Goal: Task Accomplishment & Management: Manage account settings

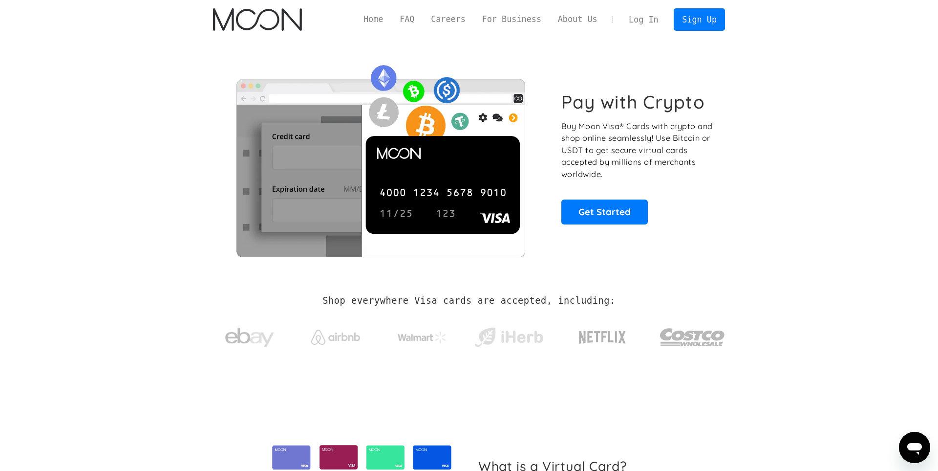
click at [646, 18] on link "Log In" at bounding box center [644, 20] width 46 height 22
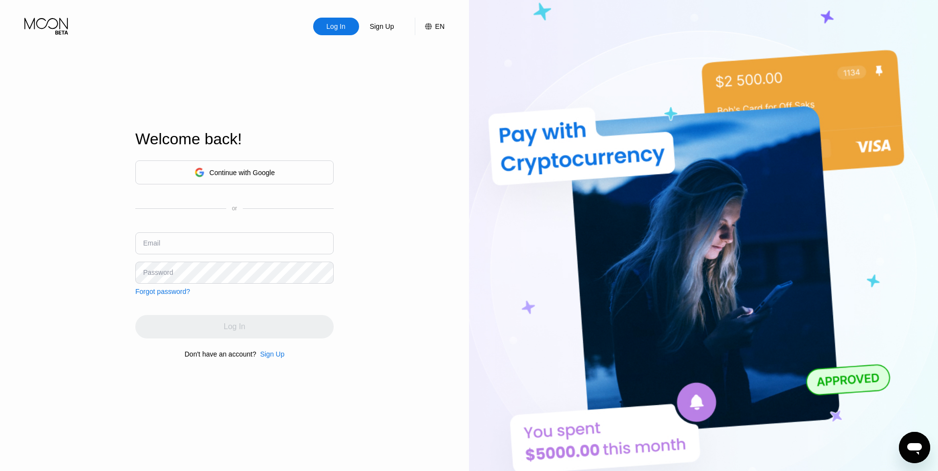
click at [247, 238] on input "text" at bounding box center [234, 243] width 198 height 22
paste input "martyna.praszel@adresik.net"
type input "martyna.praszel@adresik.net"
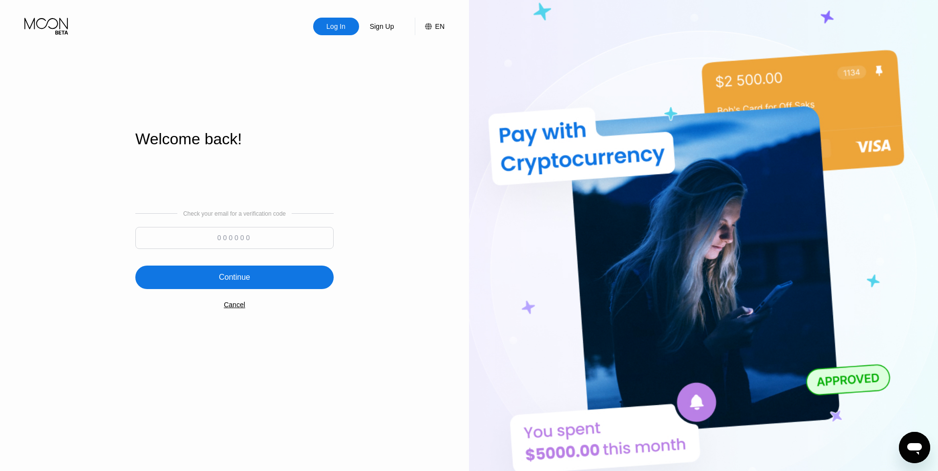
click at [276, 234] on input at bounding box center [234, 238] width 198 height 22
paste input "157181"
type input "157181"
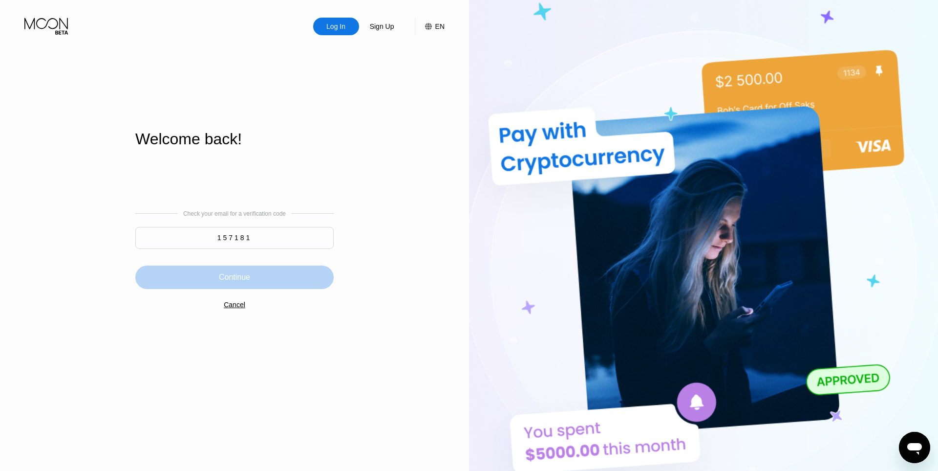
click at [276, 267] on div "Continue" at bounding box center [234, 276] width 198 height 23
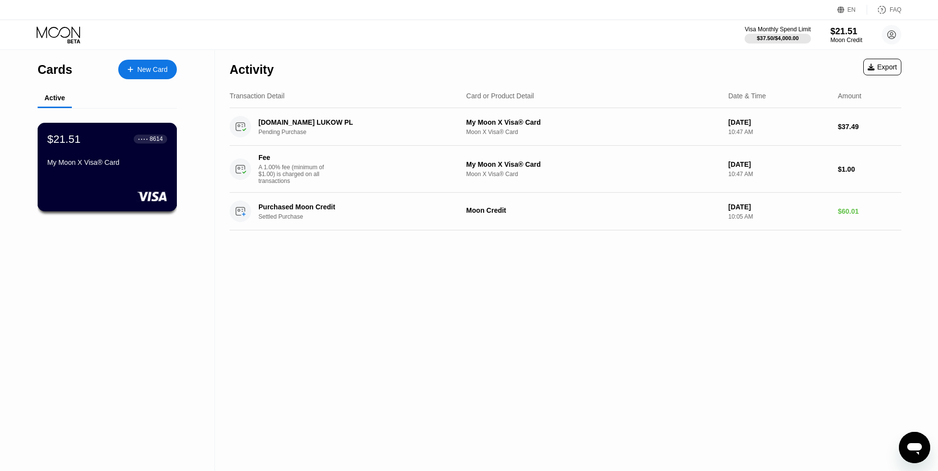
click at [112, 145] on div "$21.51 ● ● ● ● 8614" at bounding box center [107, 138] width 120 height 13
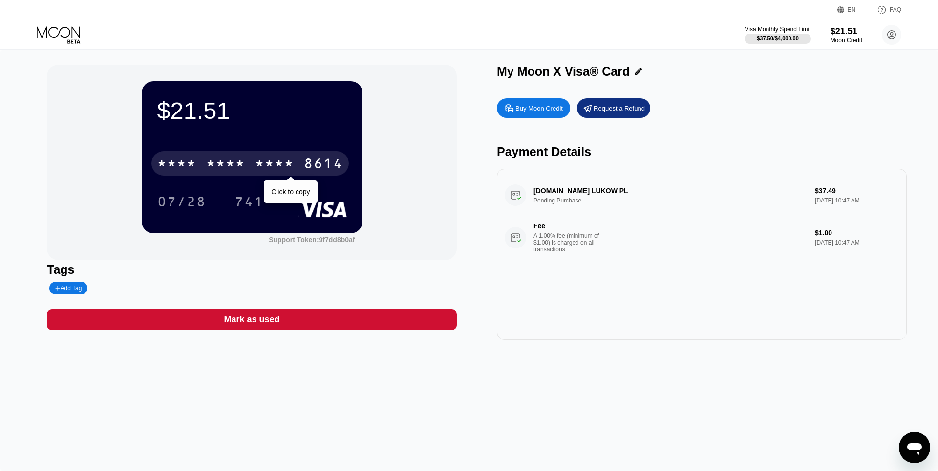
click at [218, 174] on div "* * * * * * * * * * * * 8614" at bounding box center [250, 163] width 197 height 24
